Goal: Task Accomplishment & Management: Manage account settings

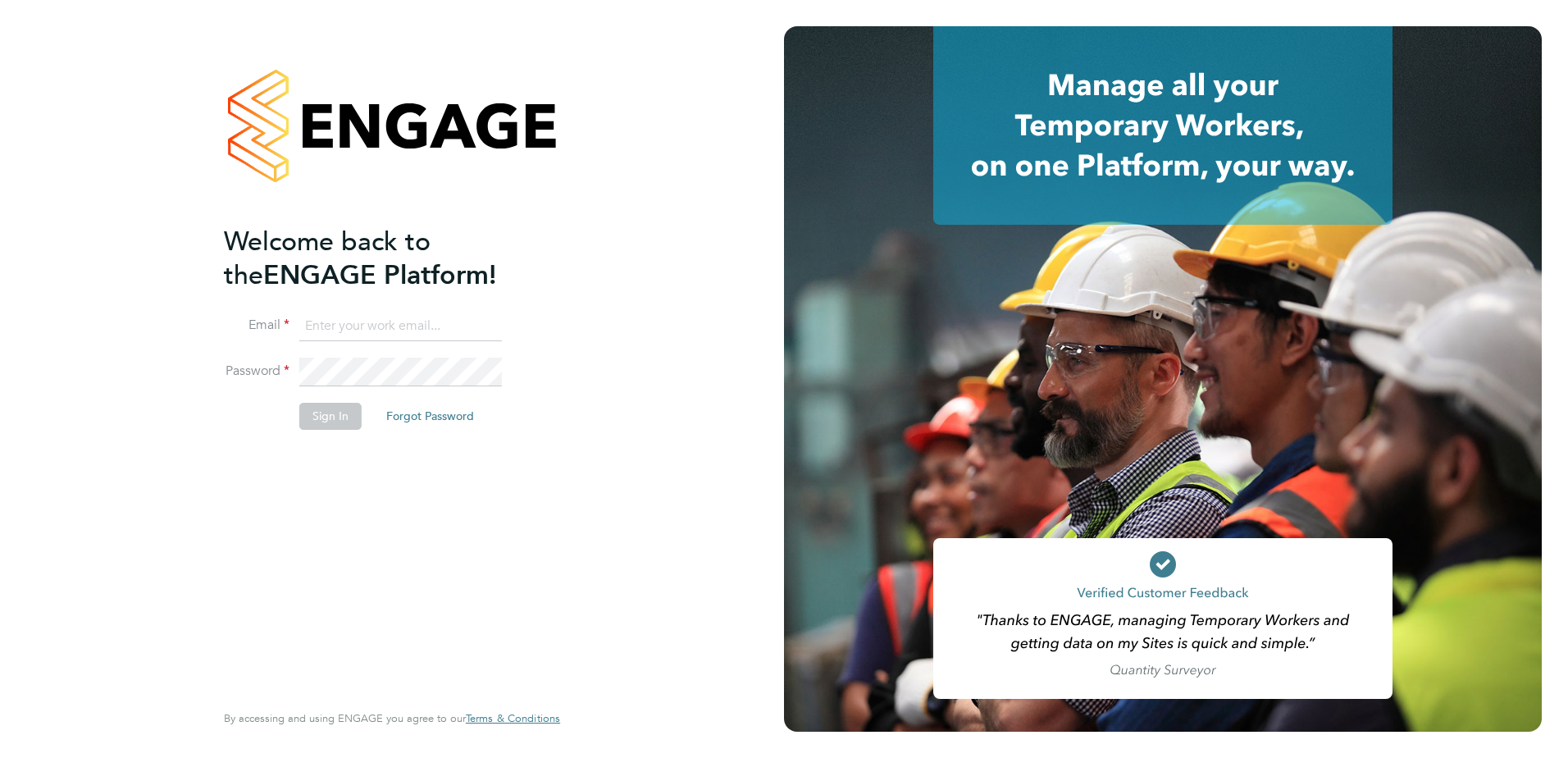
type input "[PERSON_NAME][EMAIL_ADDRESS][PERSON_NAME][DOMAIN_NAME]"
click at [322, 413] on button "Sign In" at bounding box center [329, 416] width 62 height 27
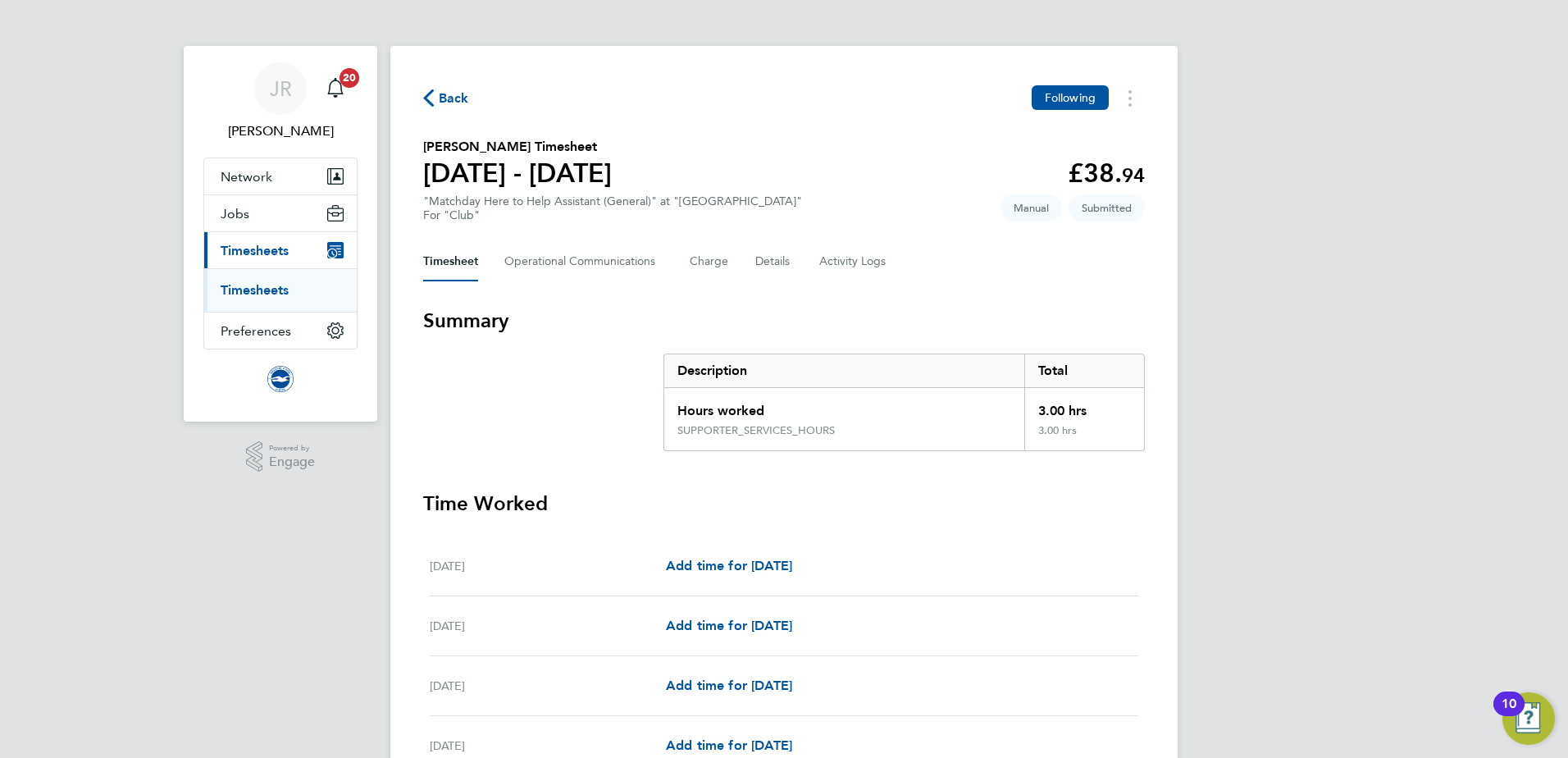
click at [443, 98] on span "Back" at bounding box center [454, 98] width 30 height 20
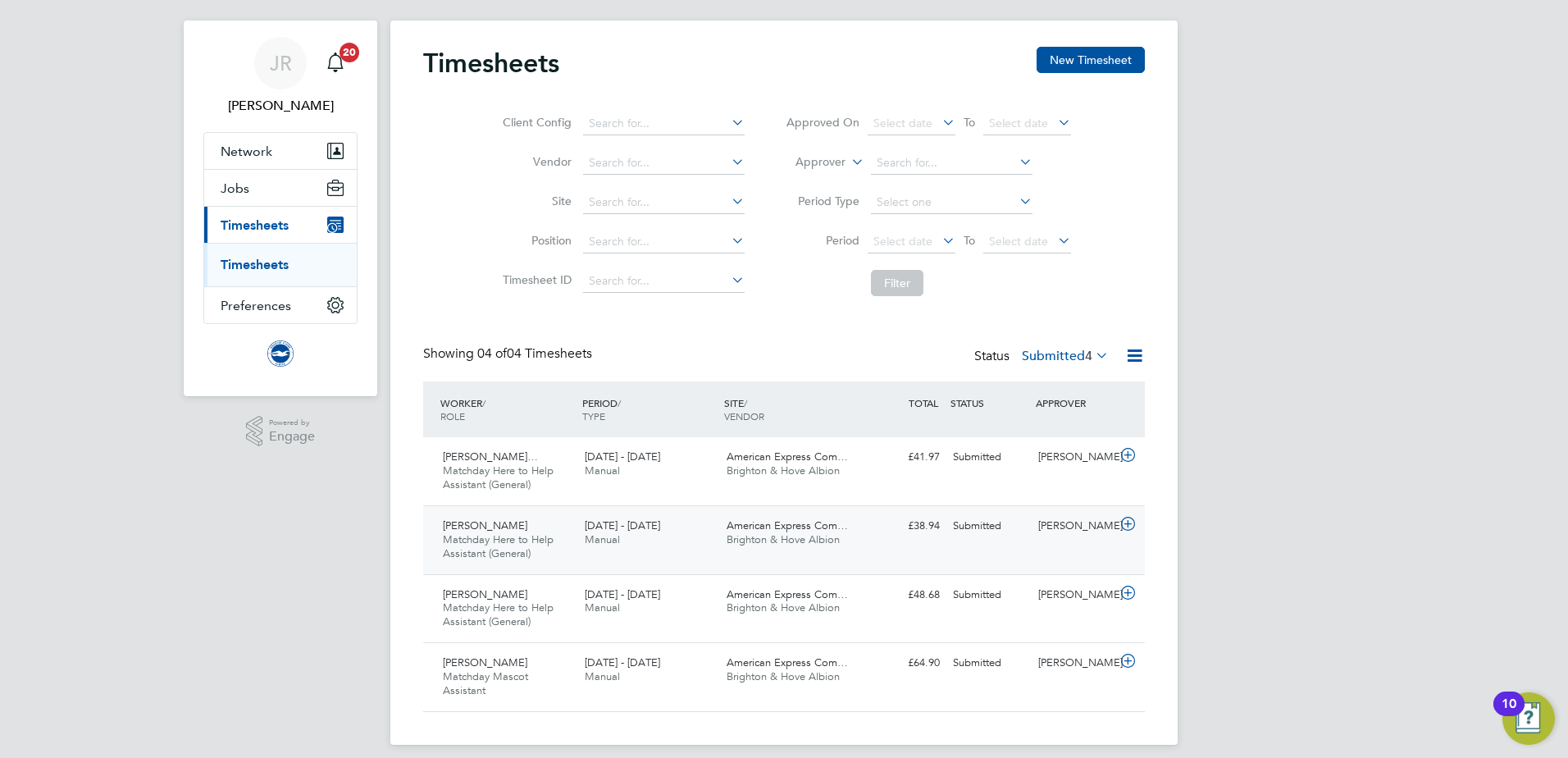
scroll to position [38, 0]
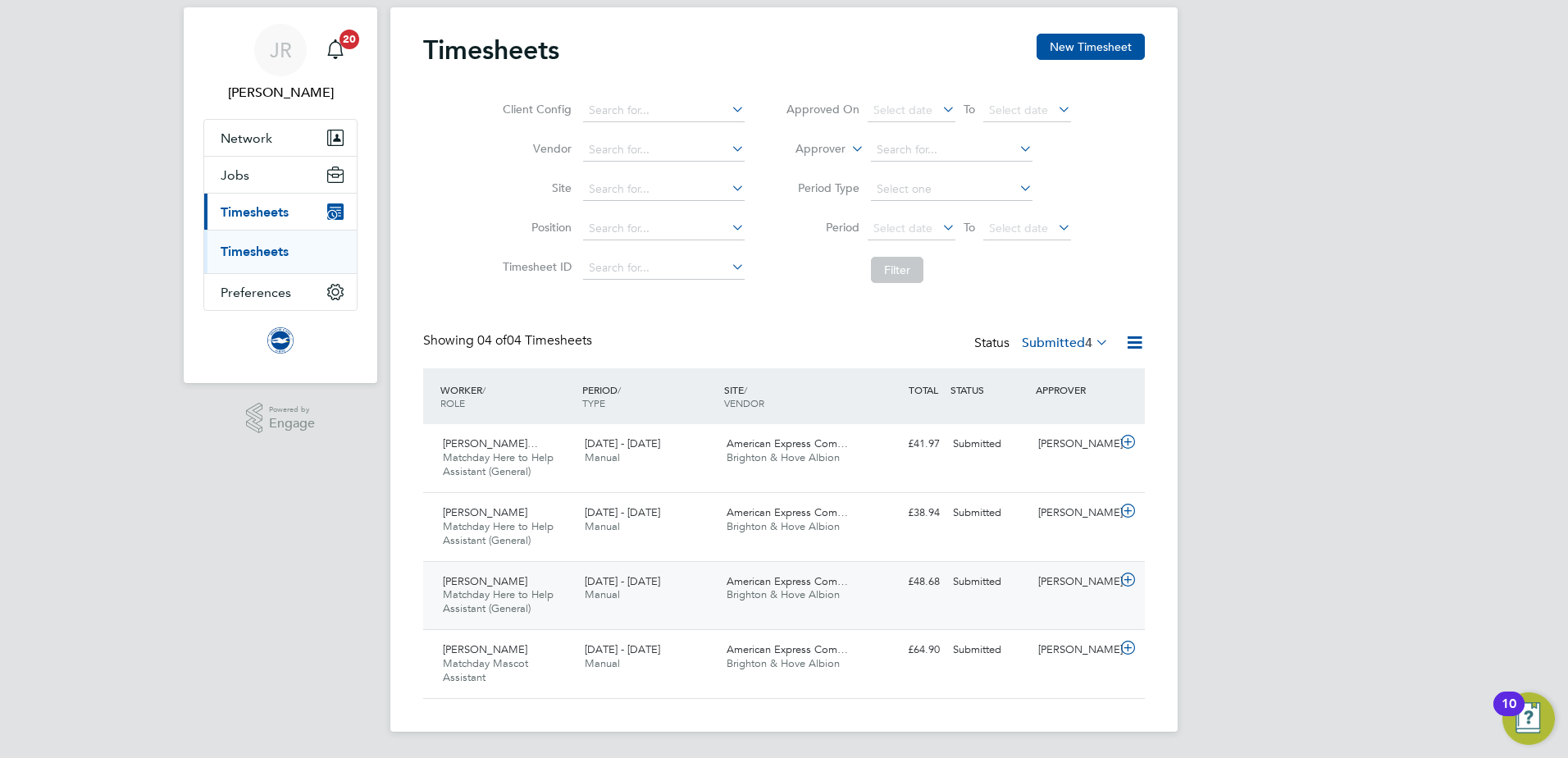
click at [542, 599] on span "Matchday Here to Help Assistant (General)" at bounding box center [498, 601] width 110 height 28
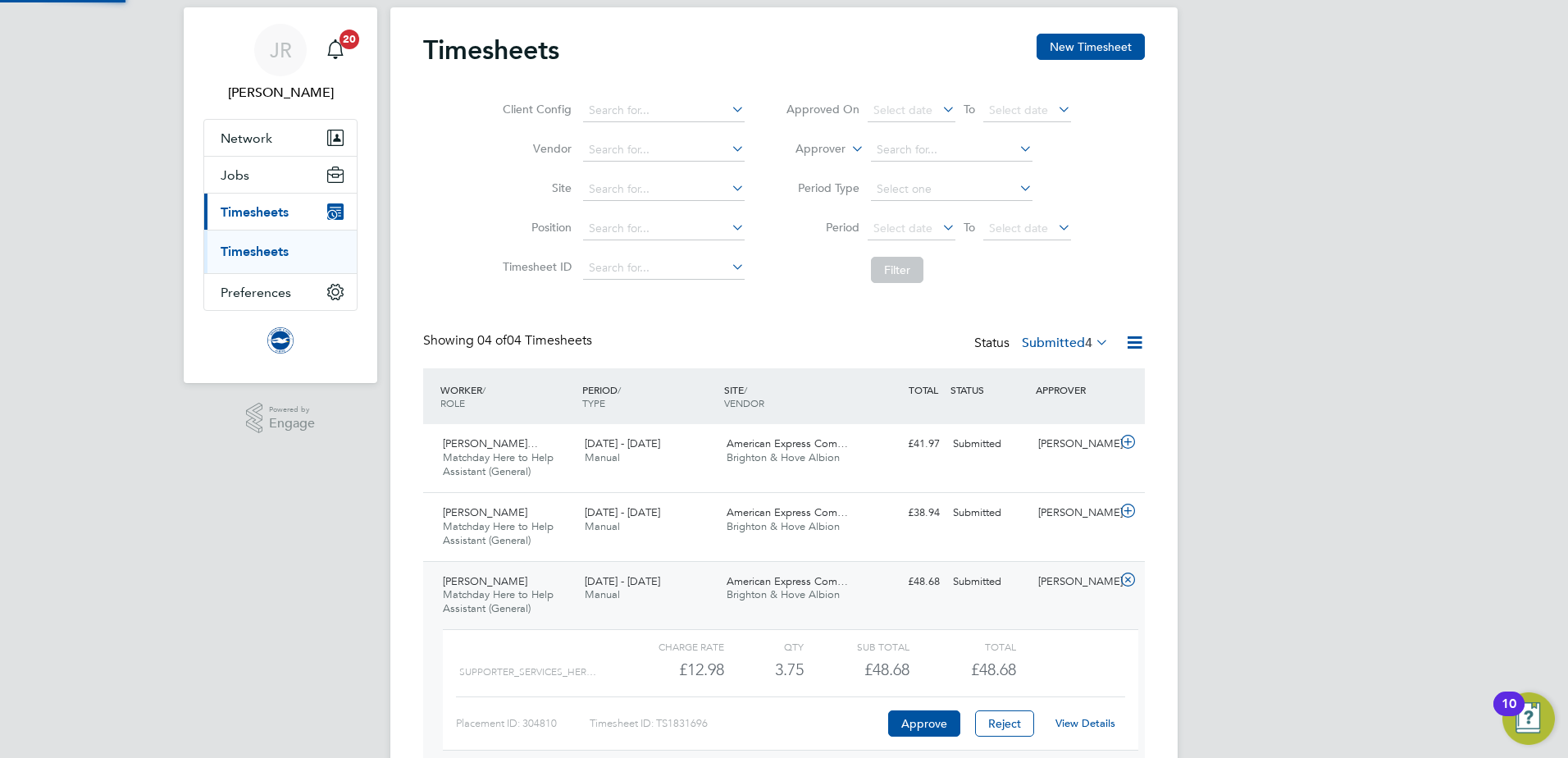
scroll to position [28, 160]
click at [1070, 723] on link "View Details" at bounding box center [1085, 723] width 60 height 14
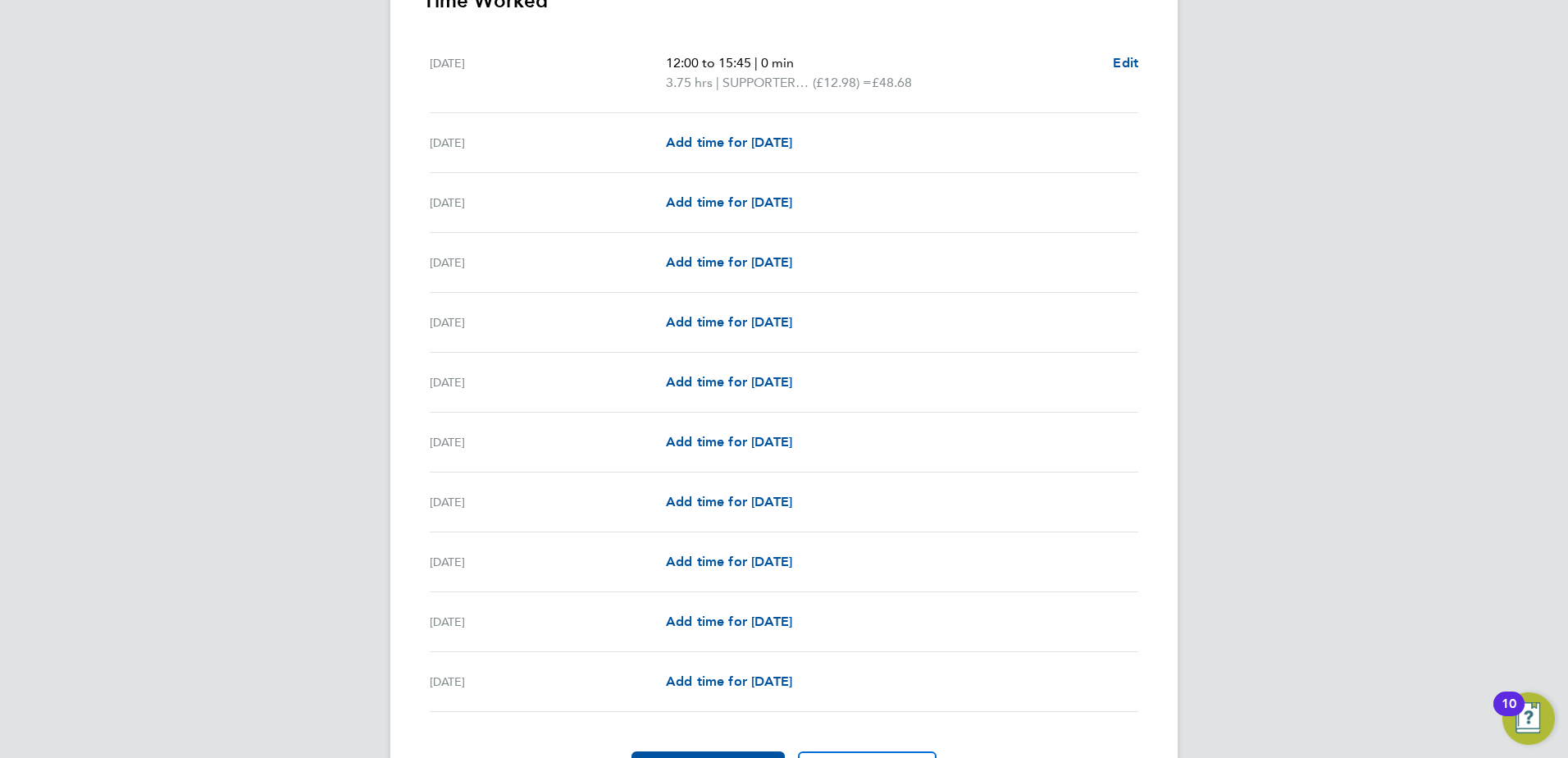
scroll to position [601, 0]
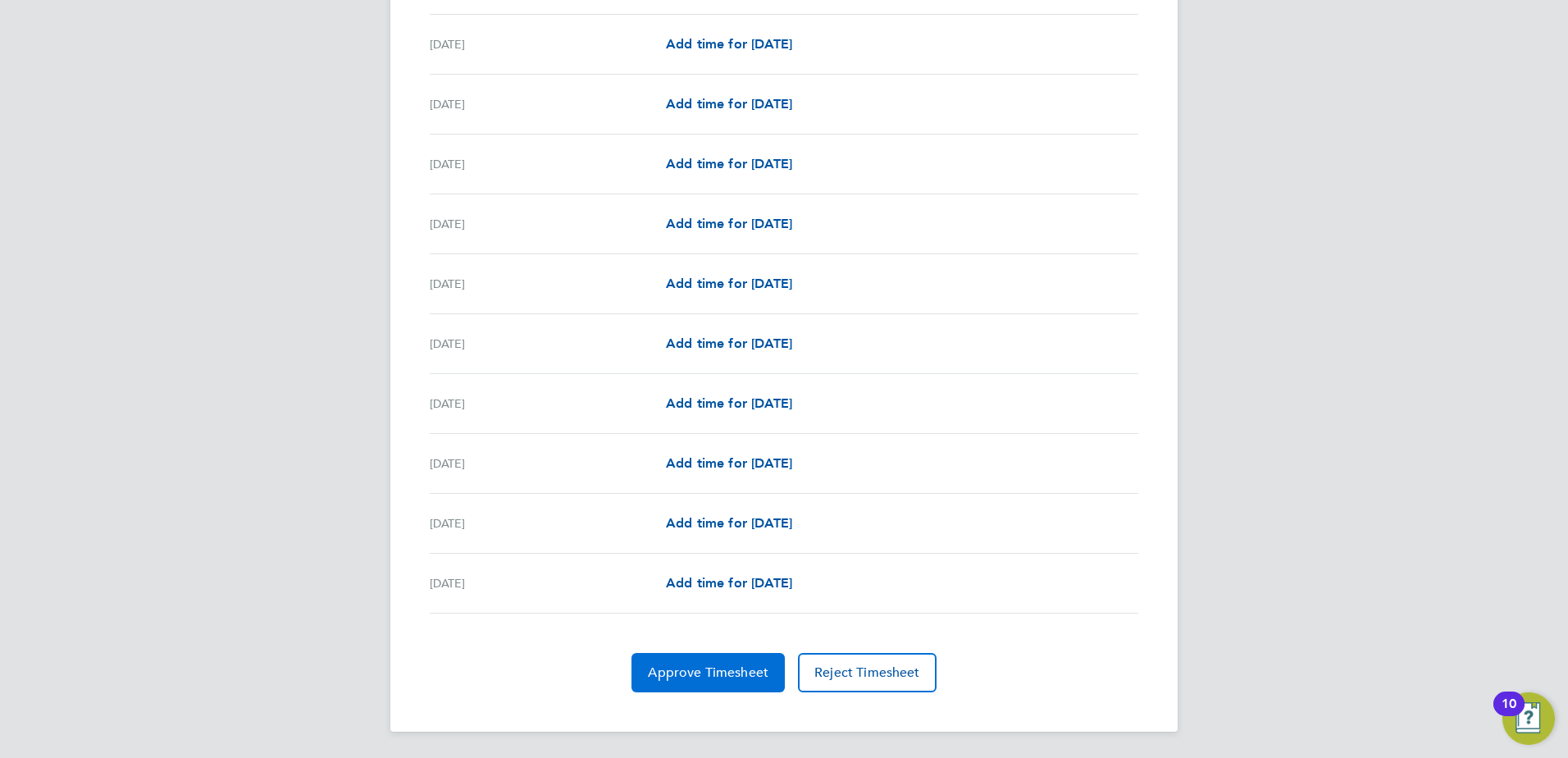
click at [746, 659] on button "Approve Timesheet" at bounding box center [707, 672] width 153 height 39
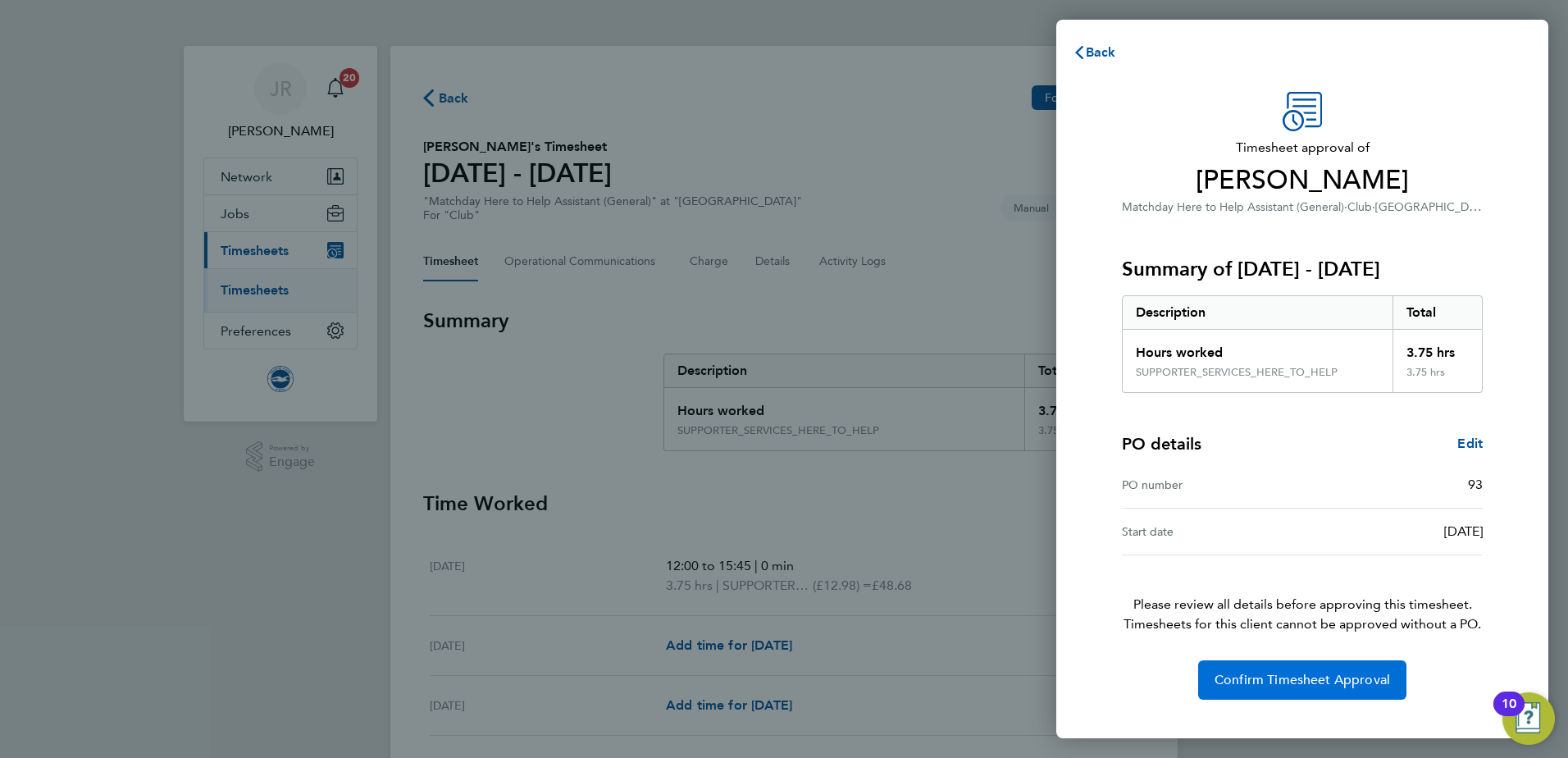
click at [1272, 684] on span "Confirm Timesheet Approval" at bounding box center [1302, 680] width 175 height 16
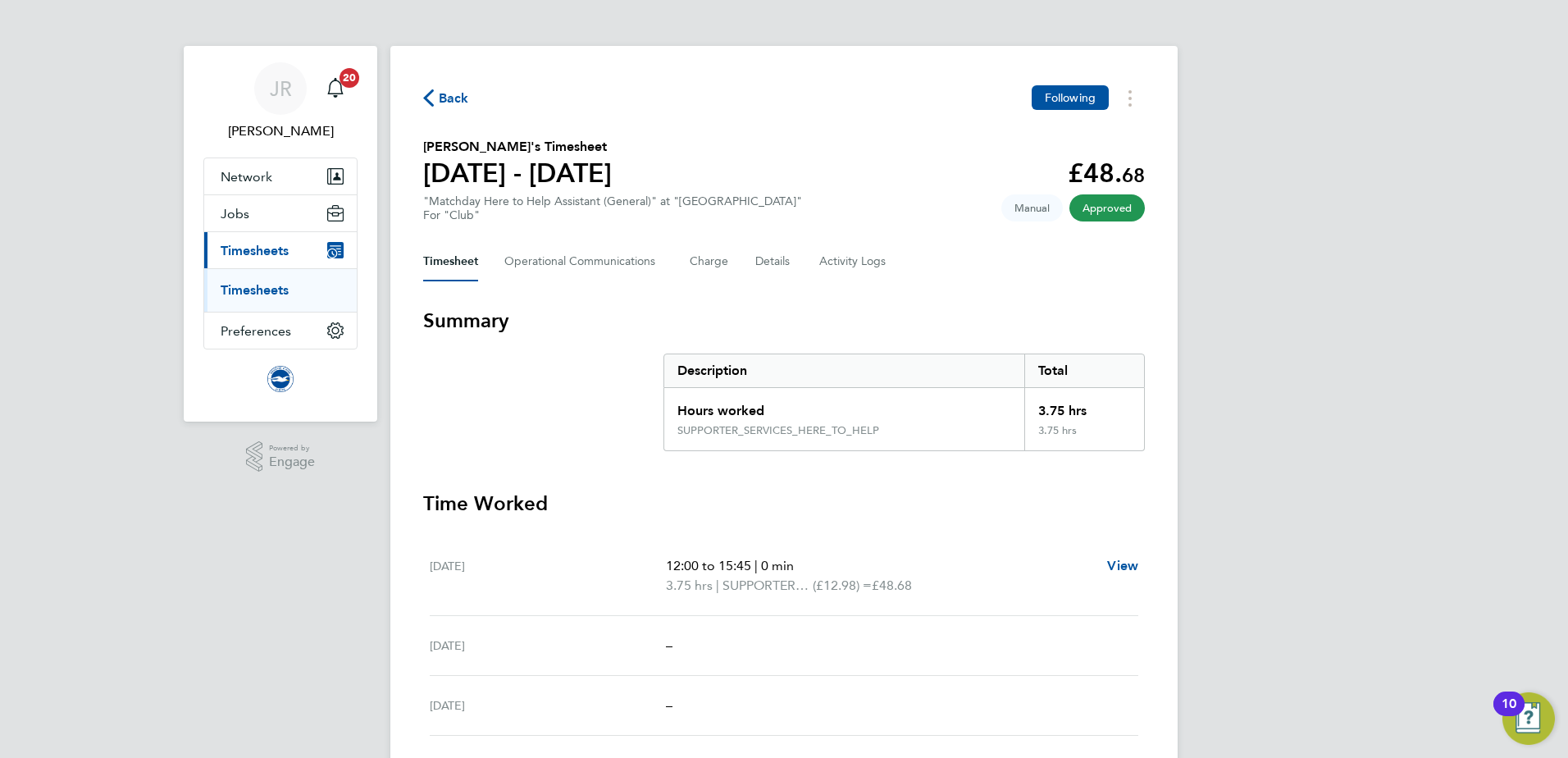
click at [451, 100] on span "Back" at bounding box center [454, 98] width 30 height 20
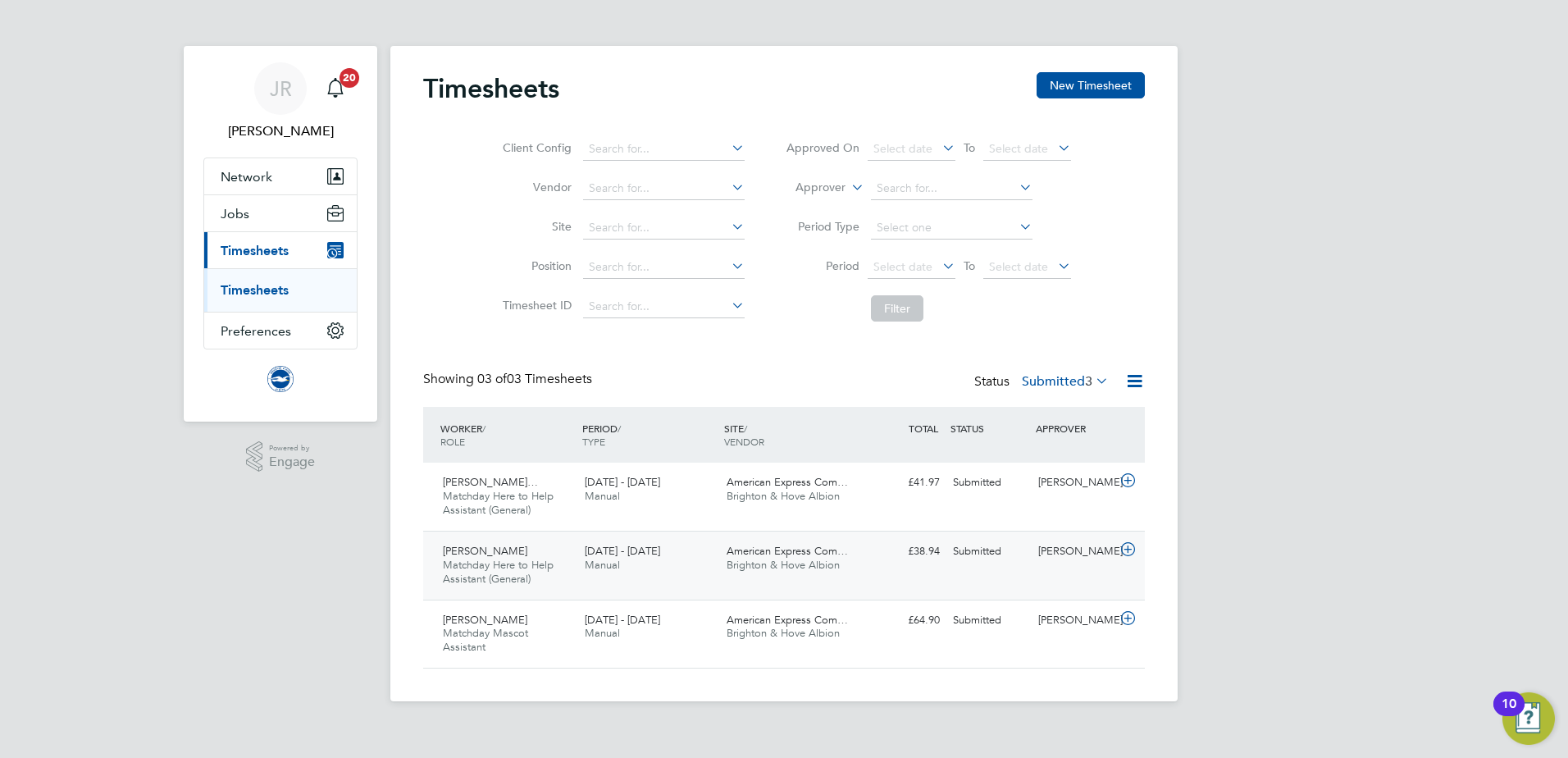
click at [630, 560] on div "[DATE] - [DATE] Manual" at bounding box center [648, 558] width 142 height 41
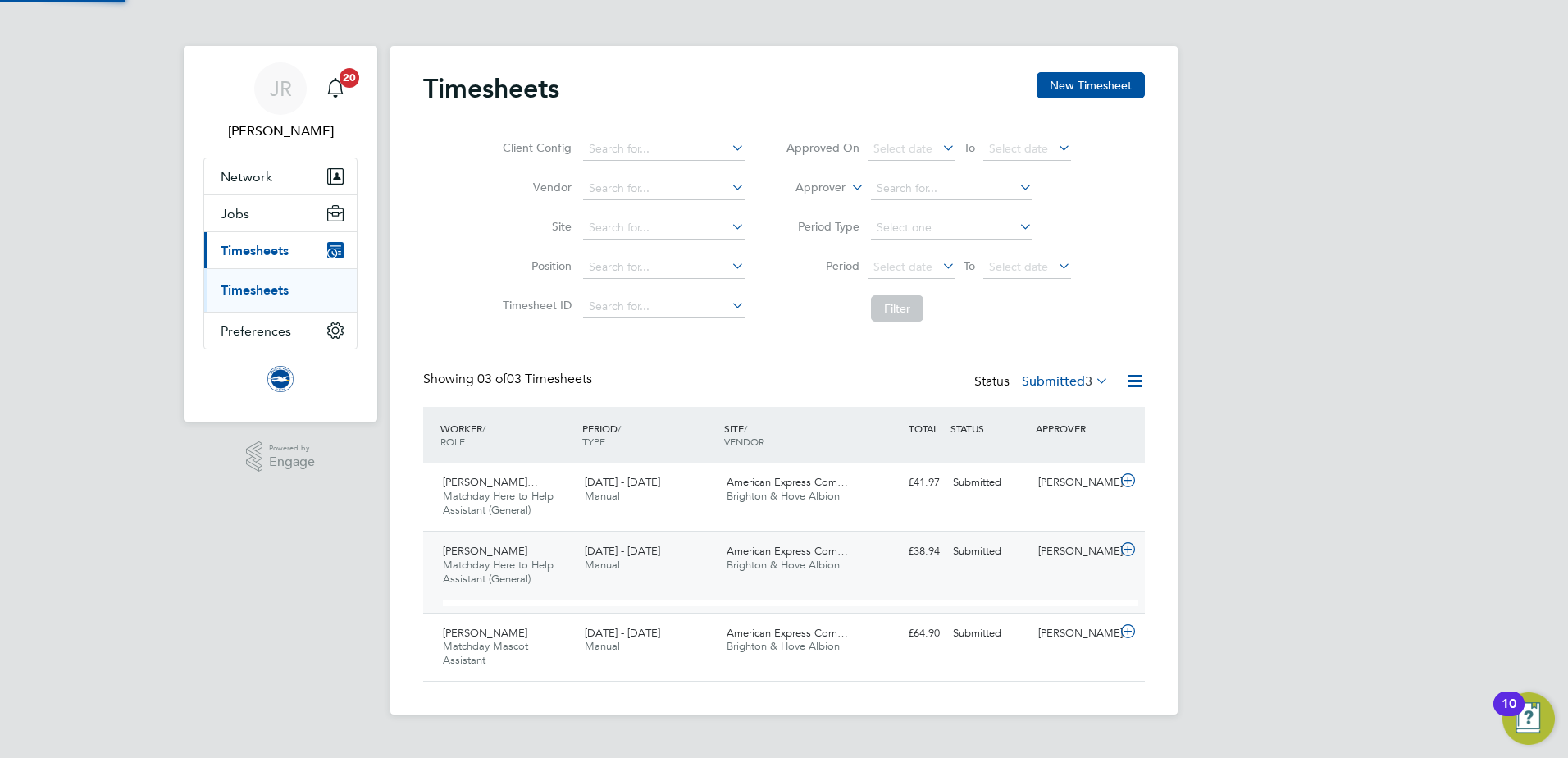
scroll to position [28, 160]
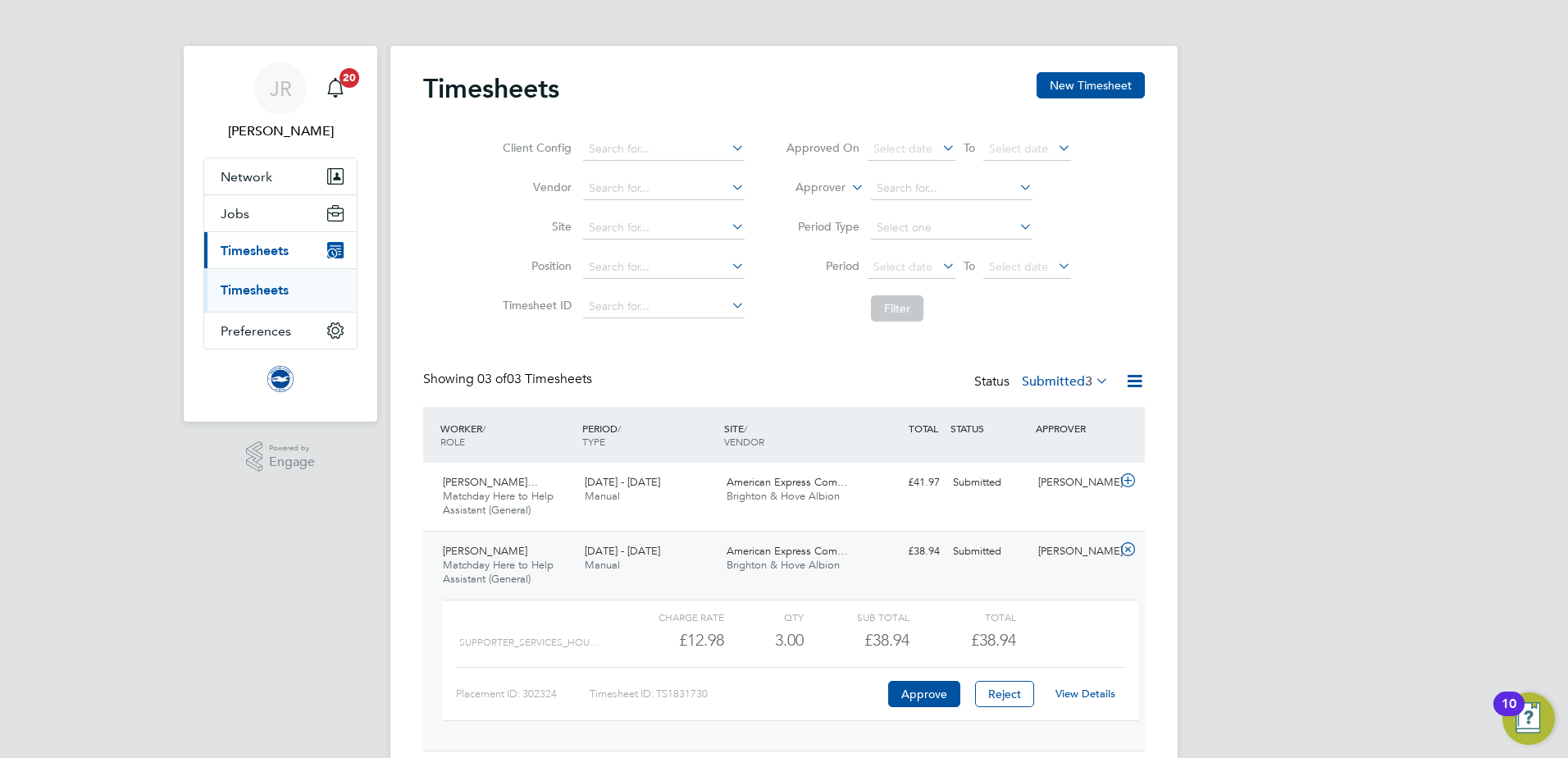
click at [1075, 691] on link "View Details" at bounding box center [1085, 693] width 60 height 14
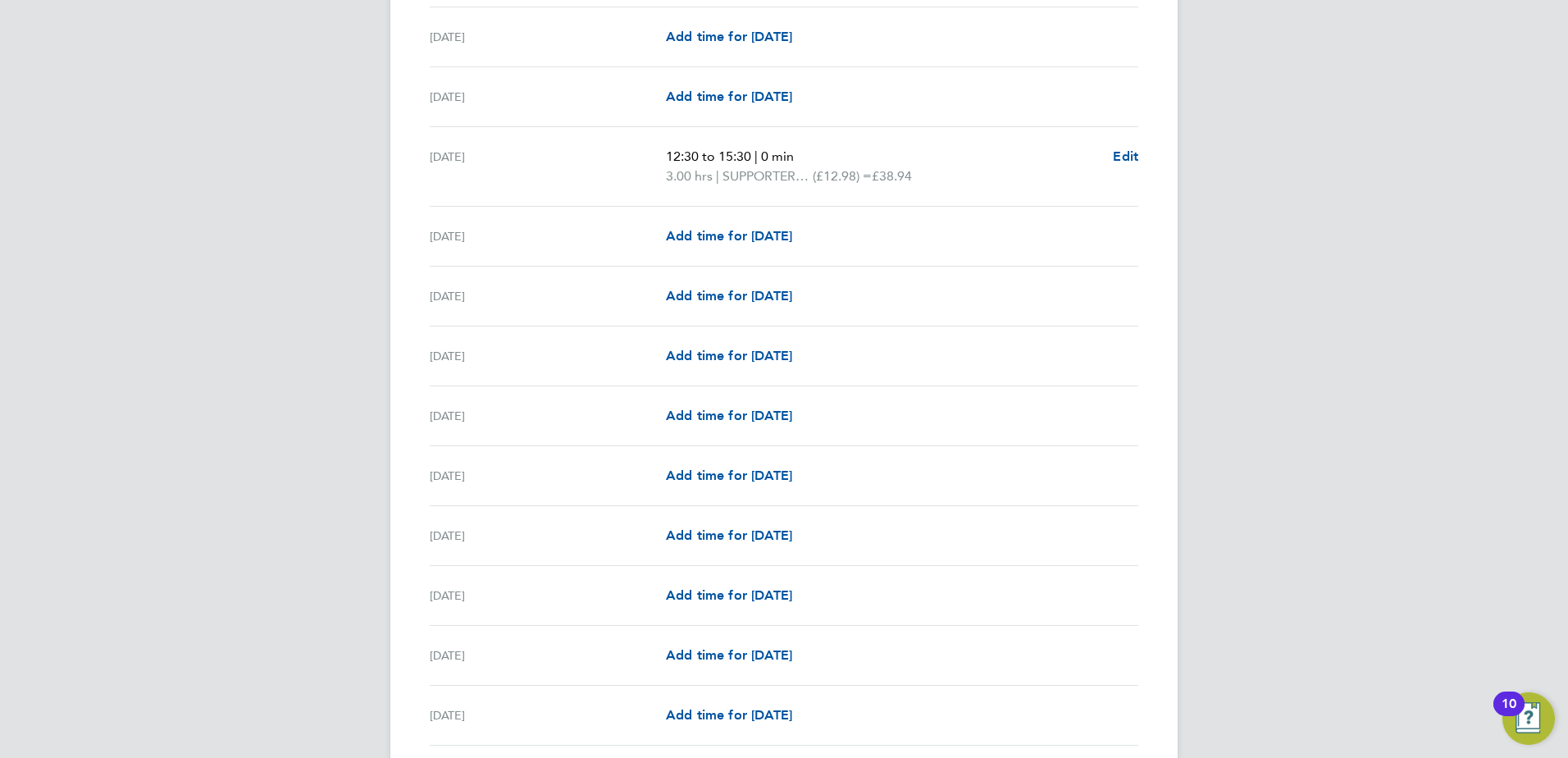
scroll to position [1739, 0]
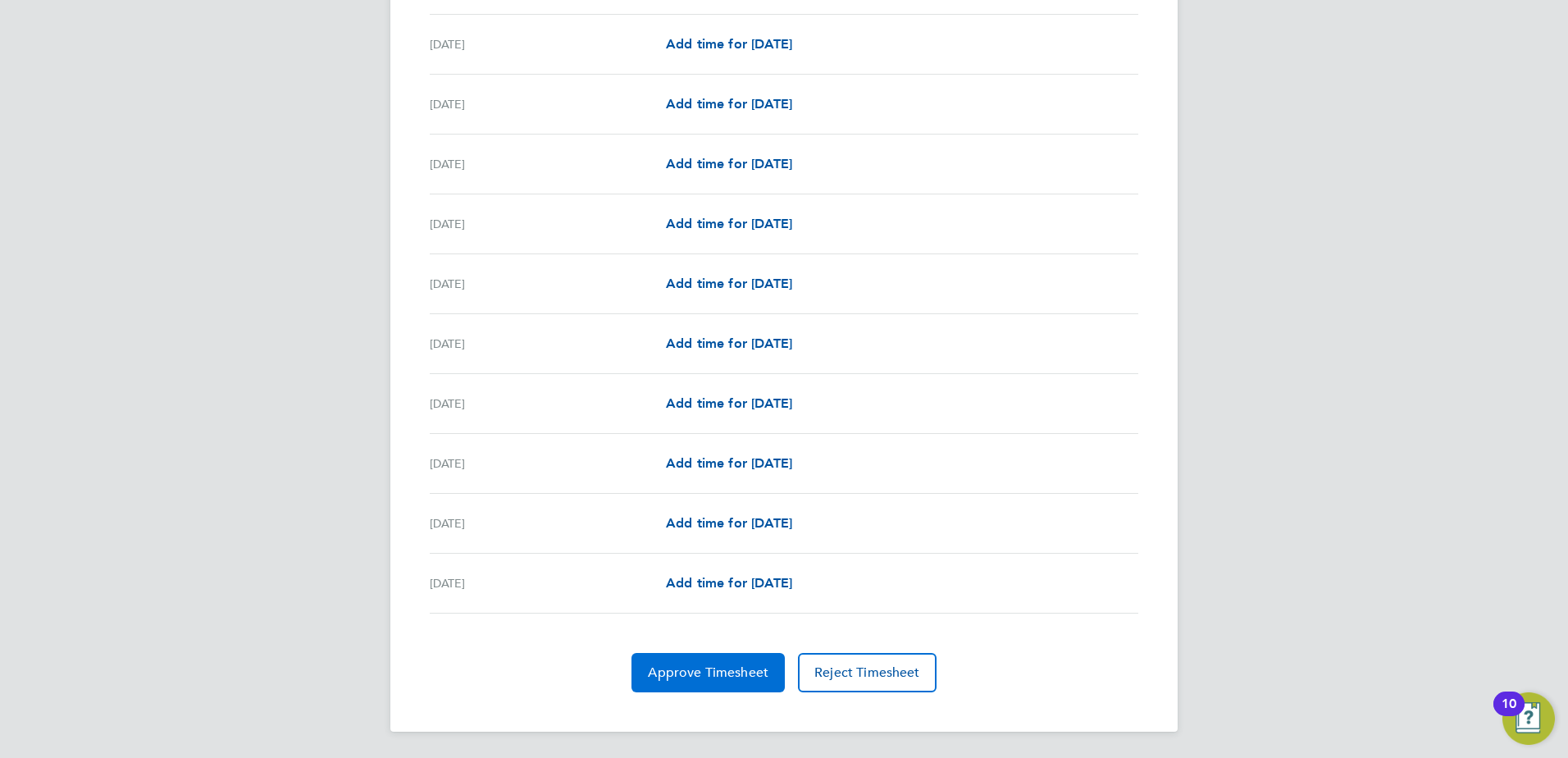
click at [747, 660] on button "Approve Timesheet" at bounding box center [707, 672] width 153 height 39
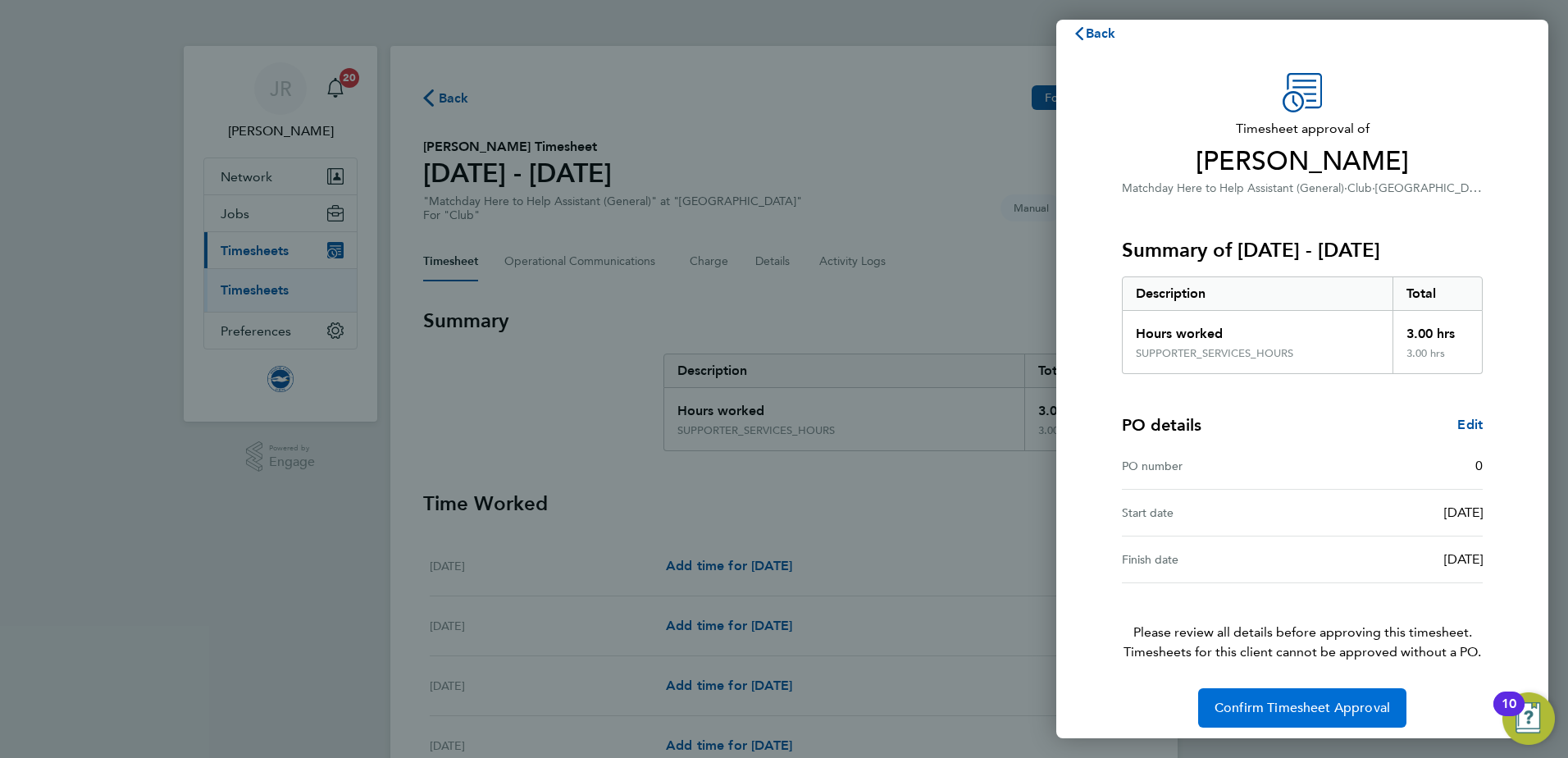
scroll to position [28, 0]
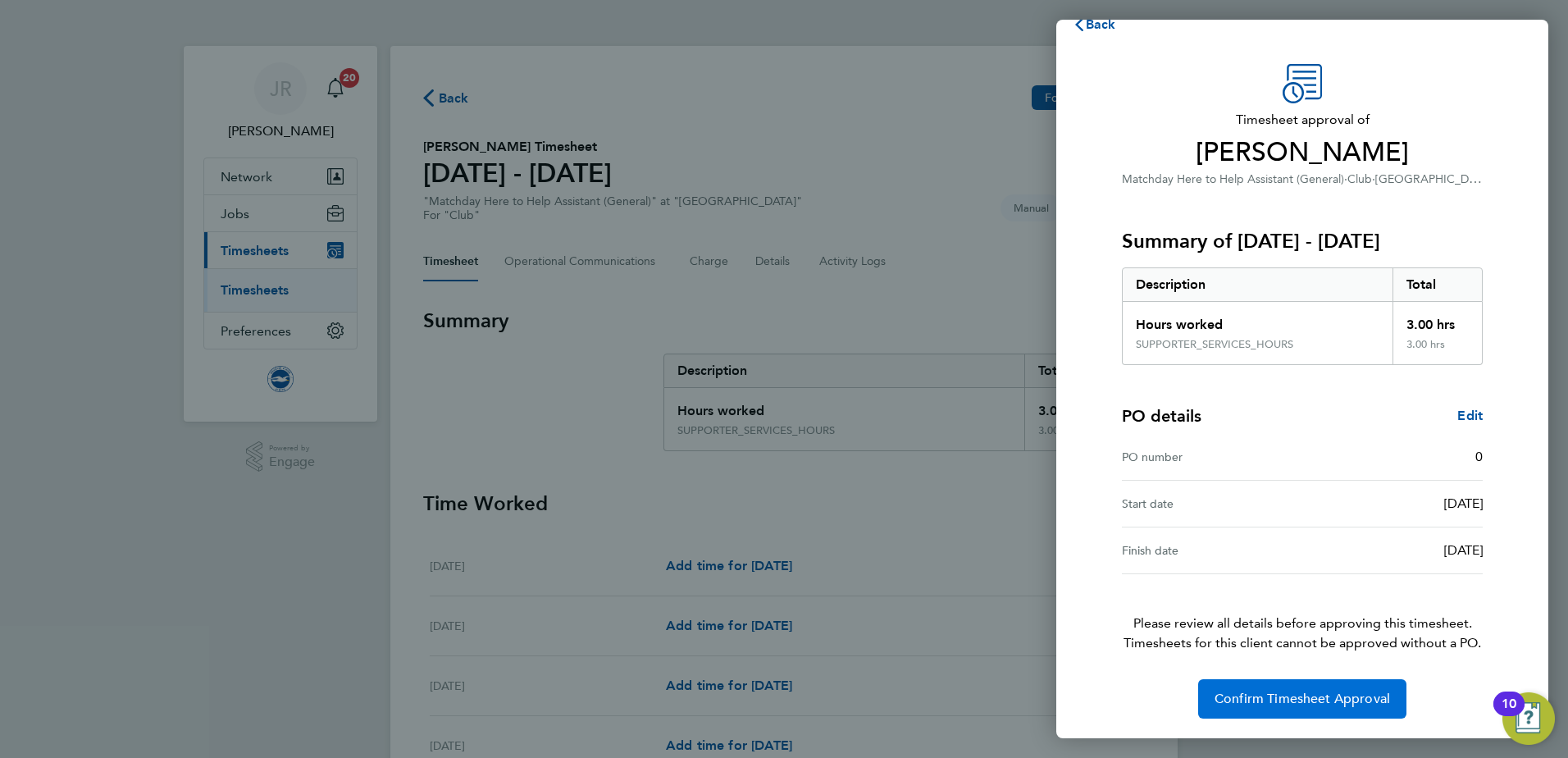
click at [1277, 698] on span "Confirm Timesheet Approval" at bounding box center [1302, 698] width 175 height 16
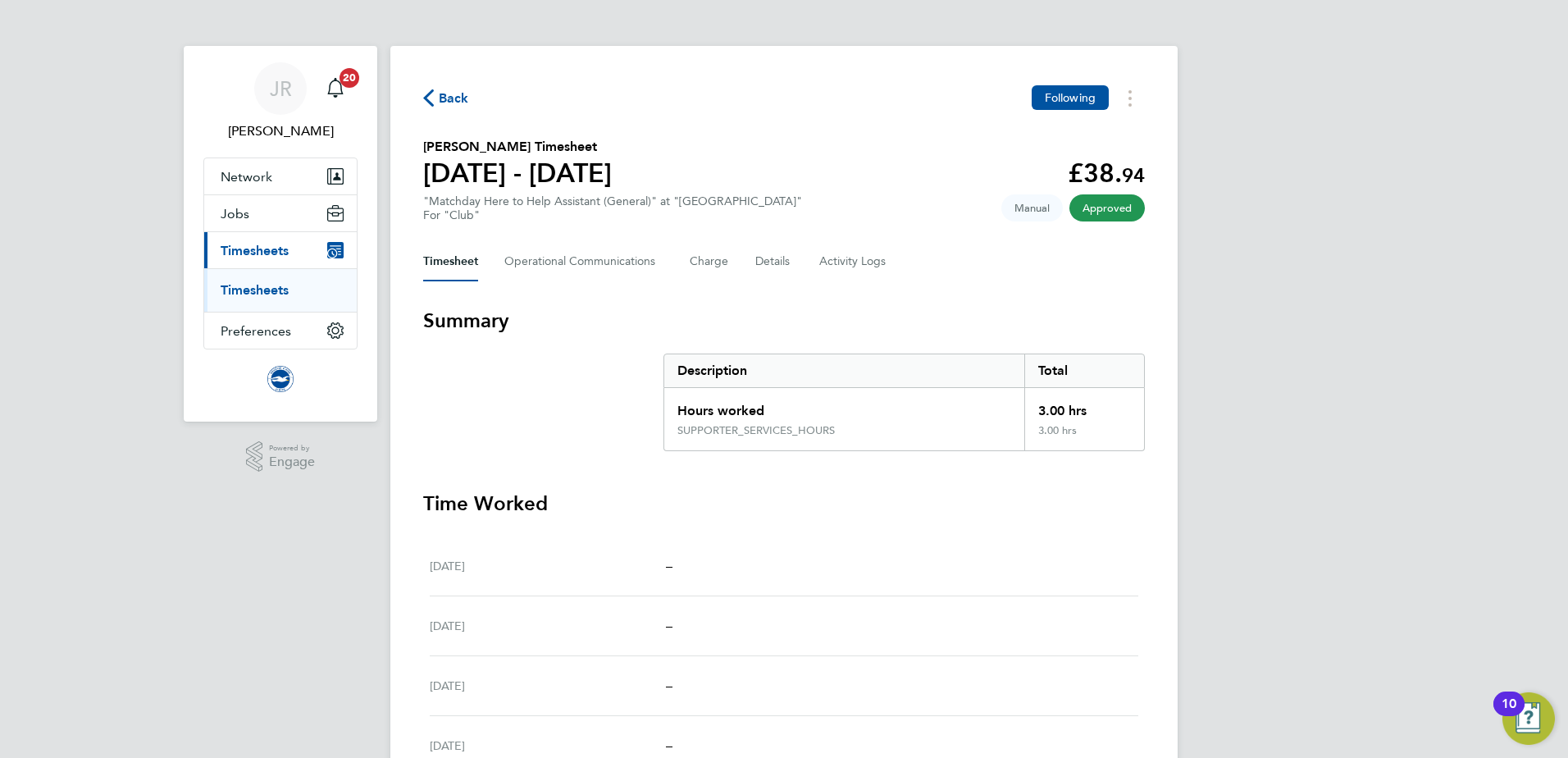
click at [445, 91] on span "Back" at bounding box center [454, 98] width 30 height 20
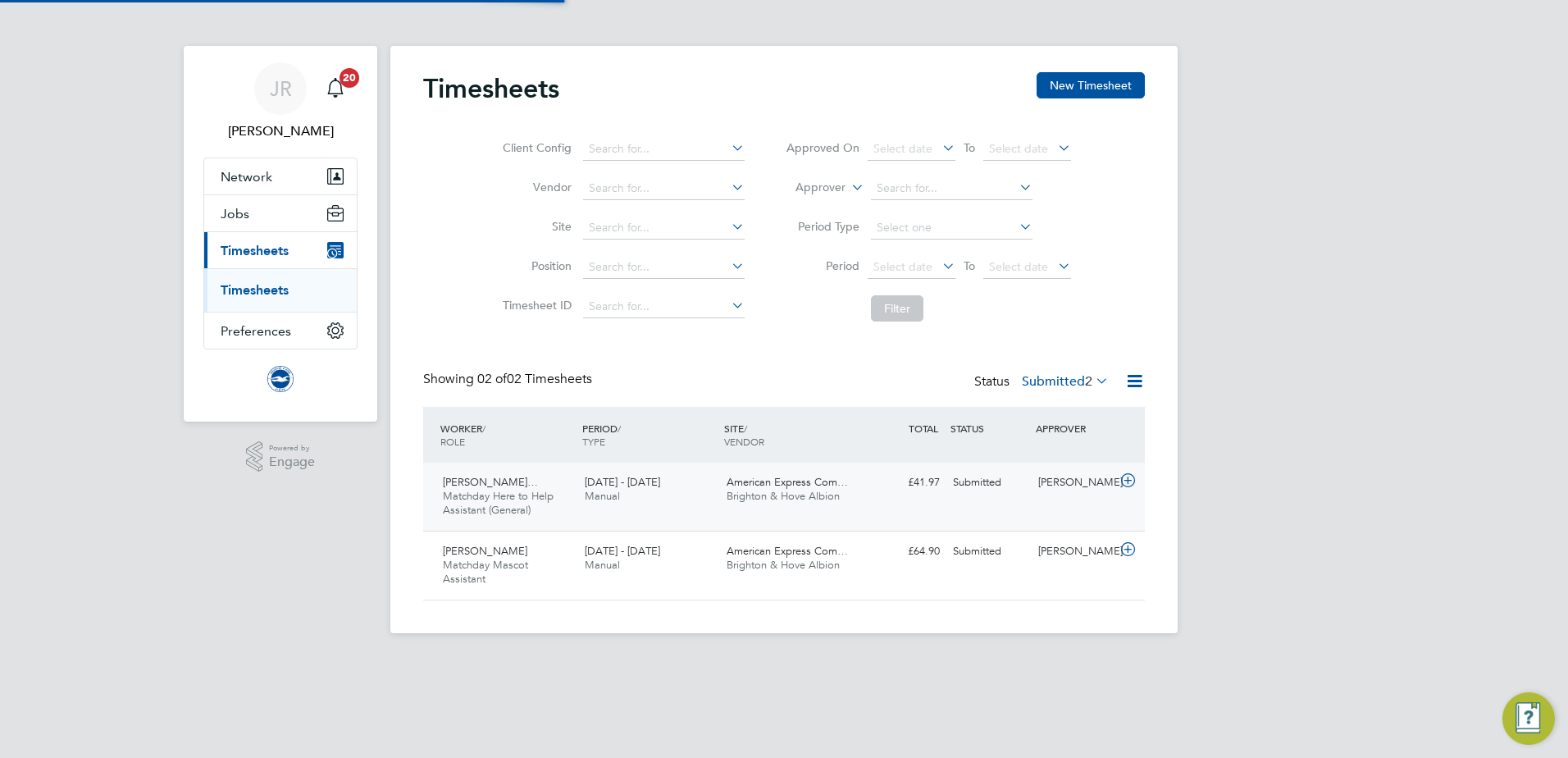
scroll to position [42, 143]
click at [614, 489] on div "1 - 30 Sep 2025 Manual" at bounding box center [648, 489] width 142 height 41
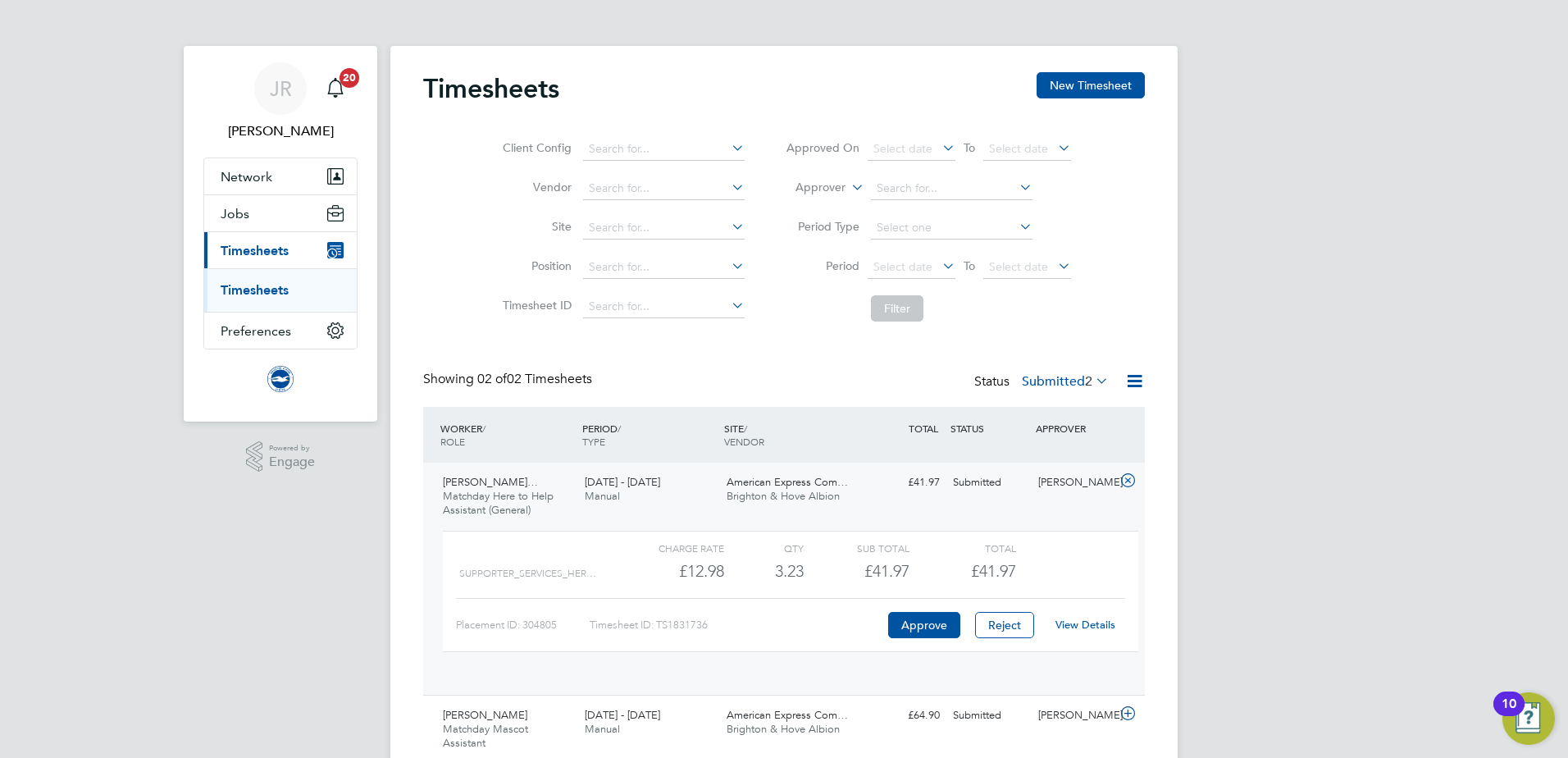
scroll to position [28, 160]
click at [1091, 628] on link "View Details" at bounding box center [1085, 625] width 60 height 14
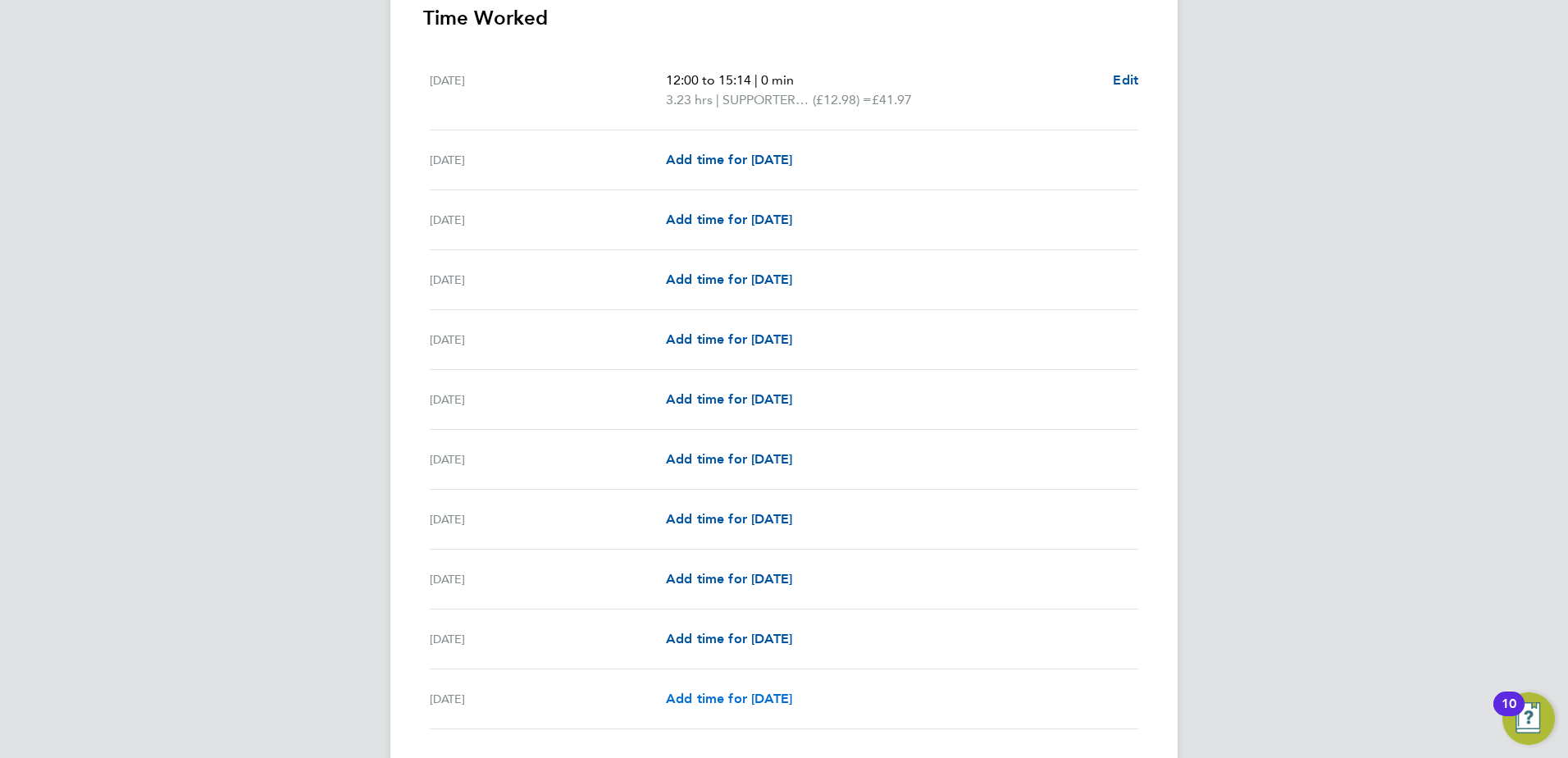
scroll to position [601, 0]
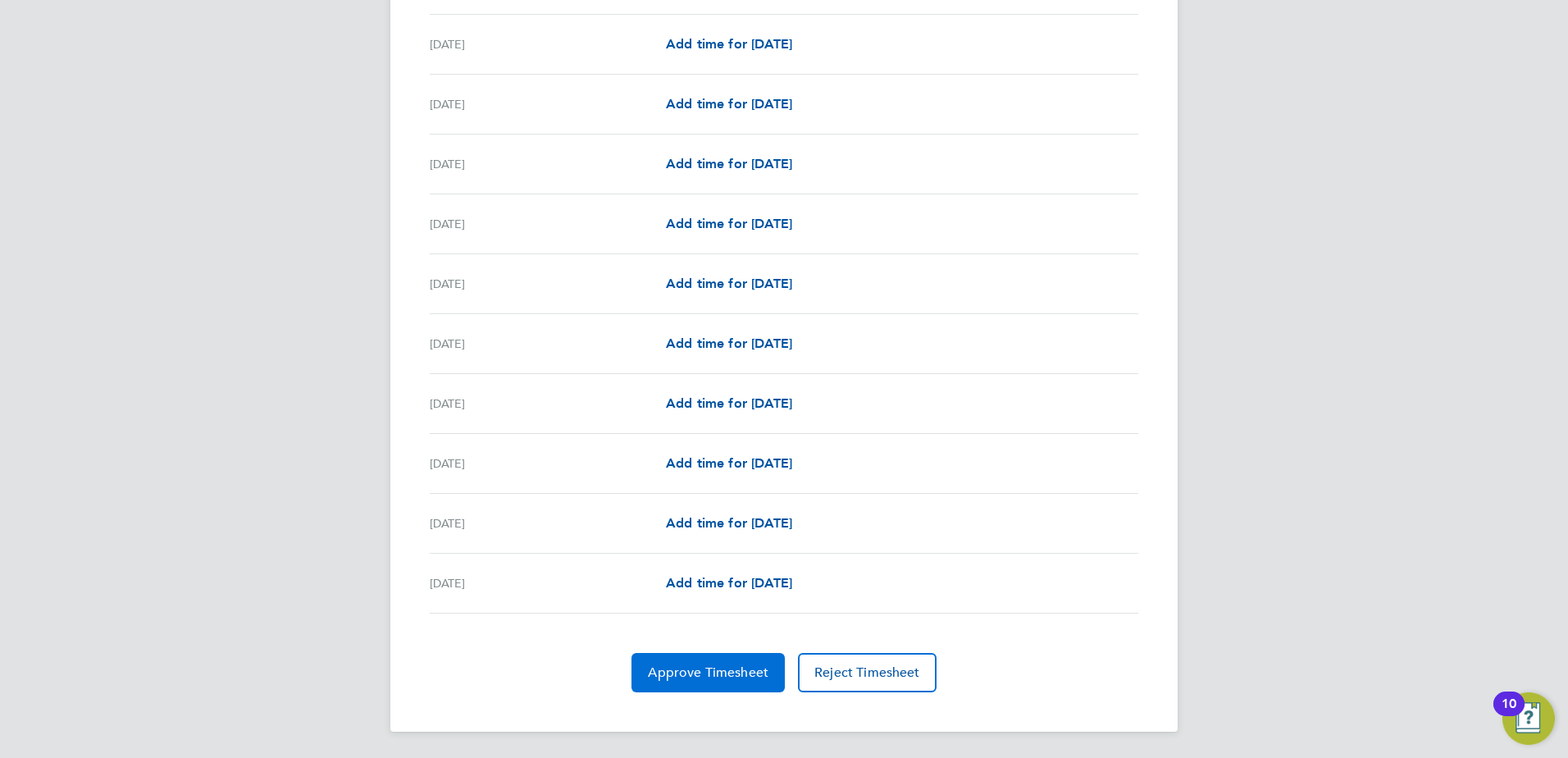
click at [705, 671] on span "Approve Timesheet" at bounding box center [708, 672] width 121 height 16
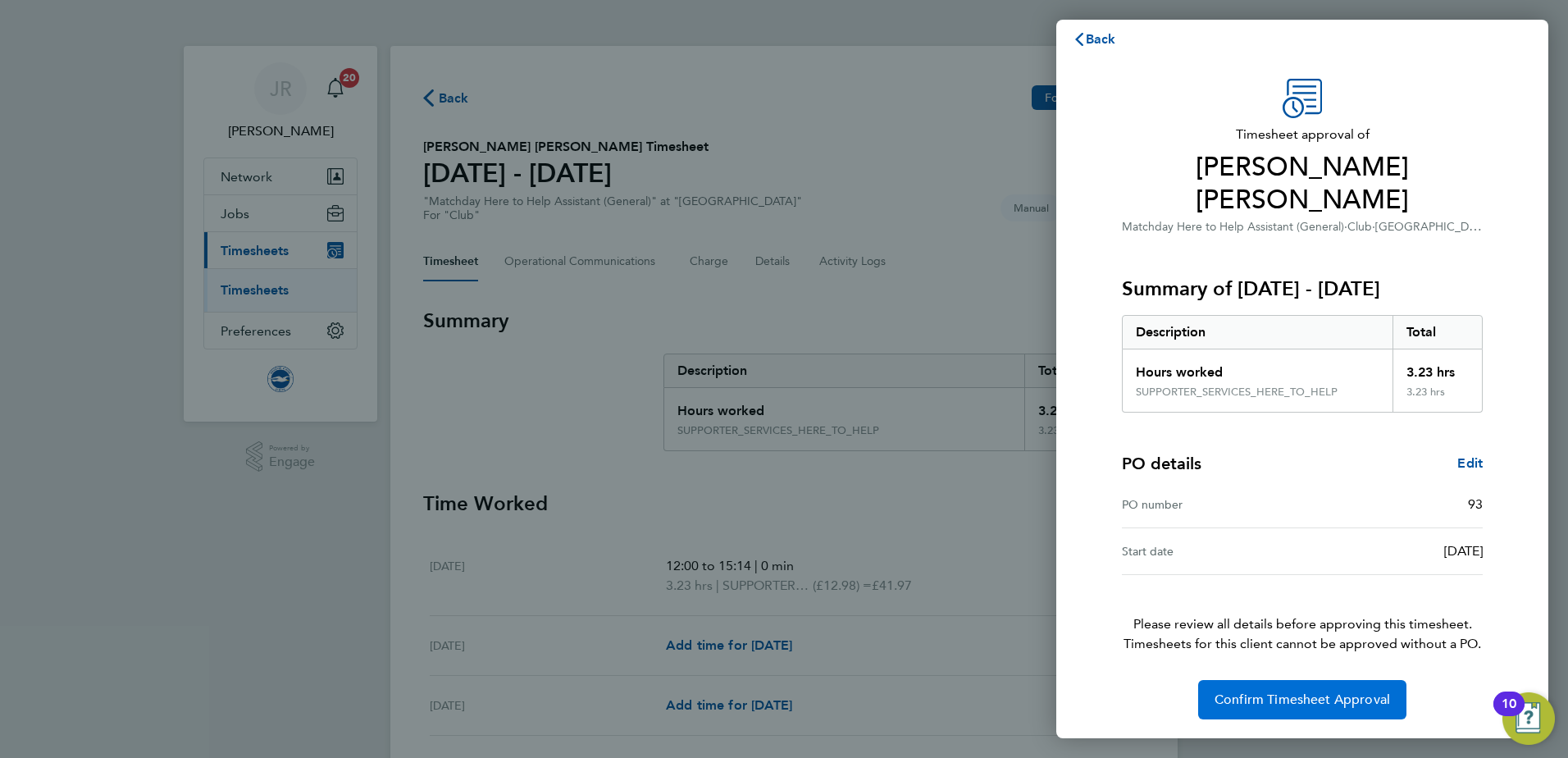
scroll to position [14, 0]
click at [1301, 699] on span "Confirm Timesheet Approval" at bounding box center [1302, 698] width 175 height 16
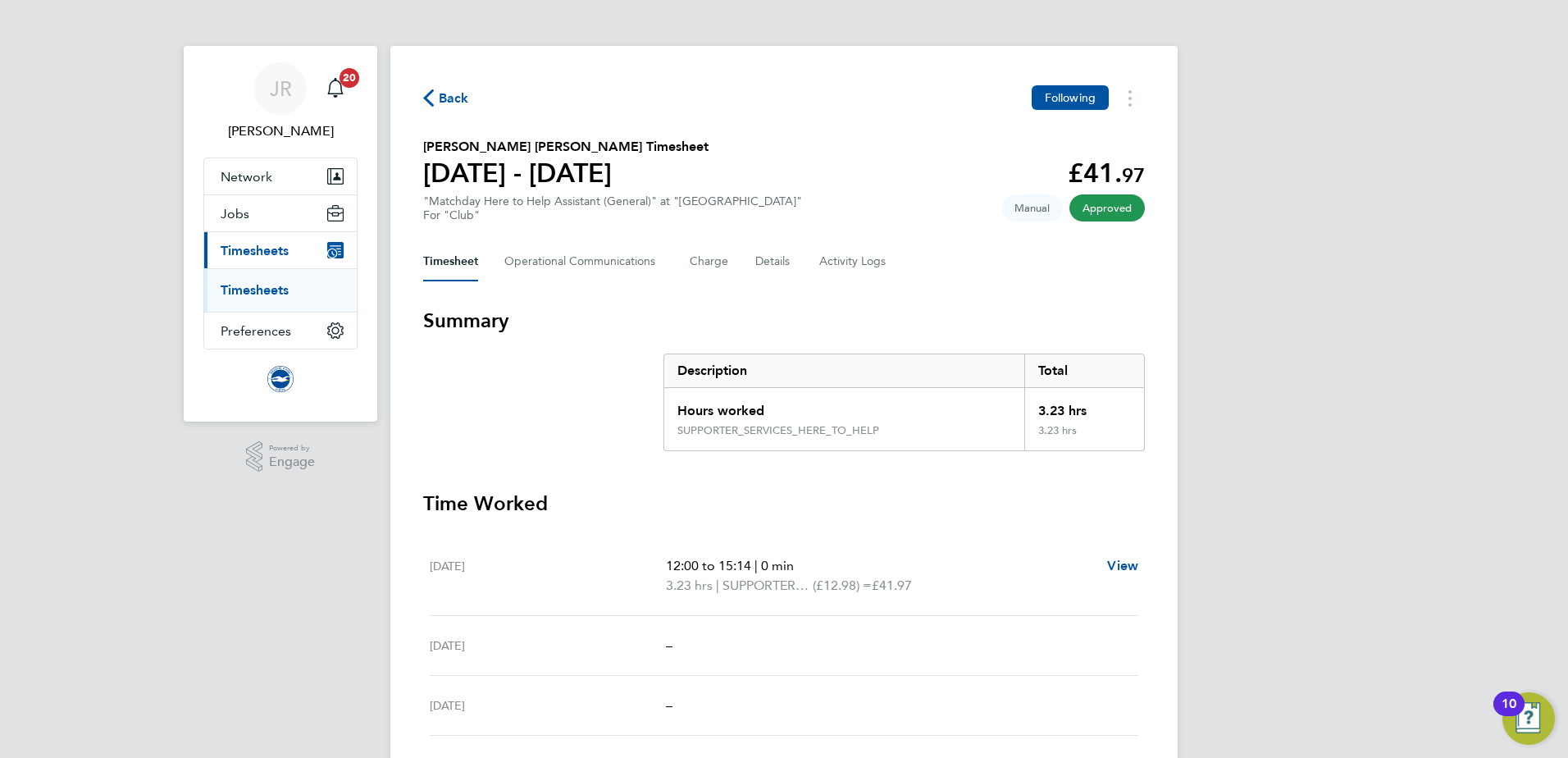
click at [443, 99] on span "Back" at bounding box center [454, 98] width 30 height 20
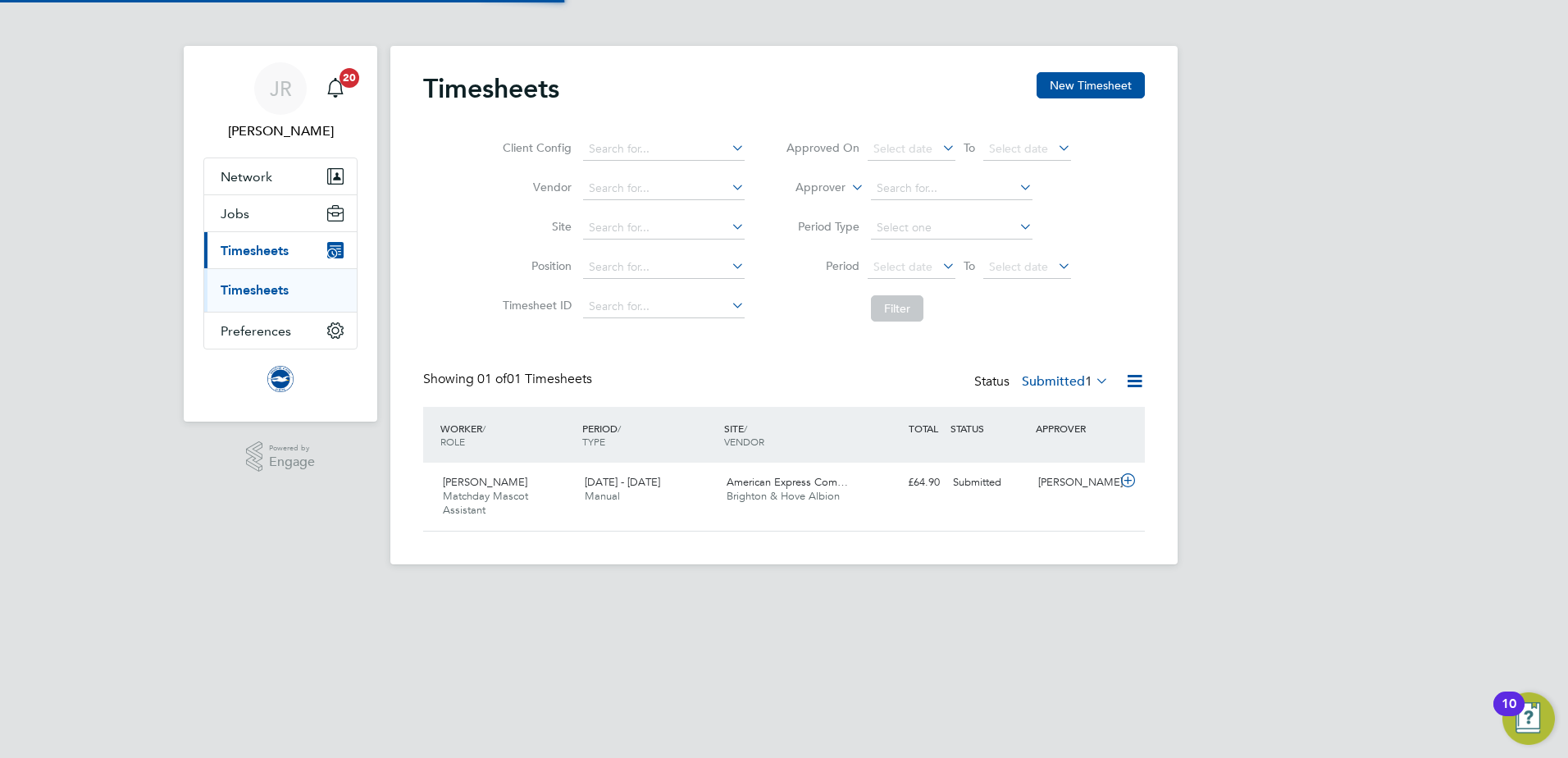
scroll to position [42, 143]
